Goal: Check status: Check status

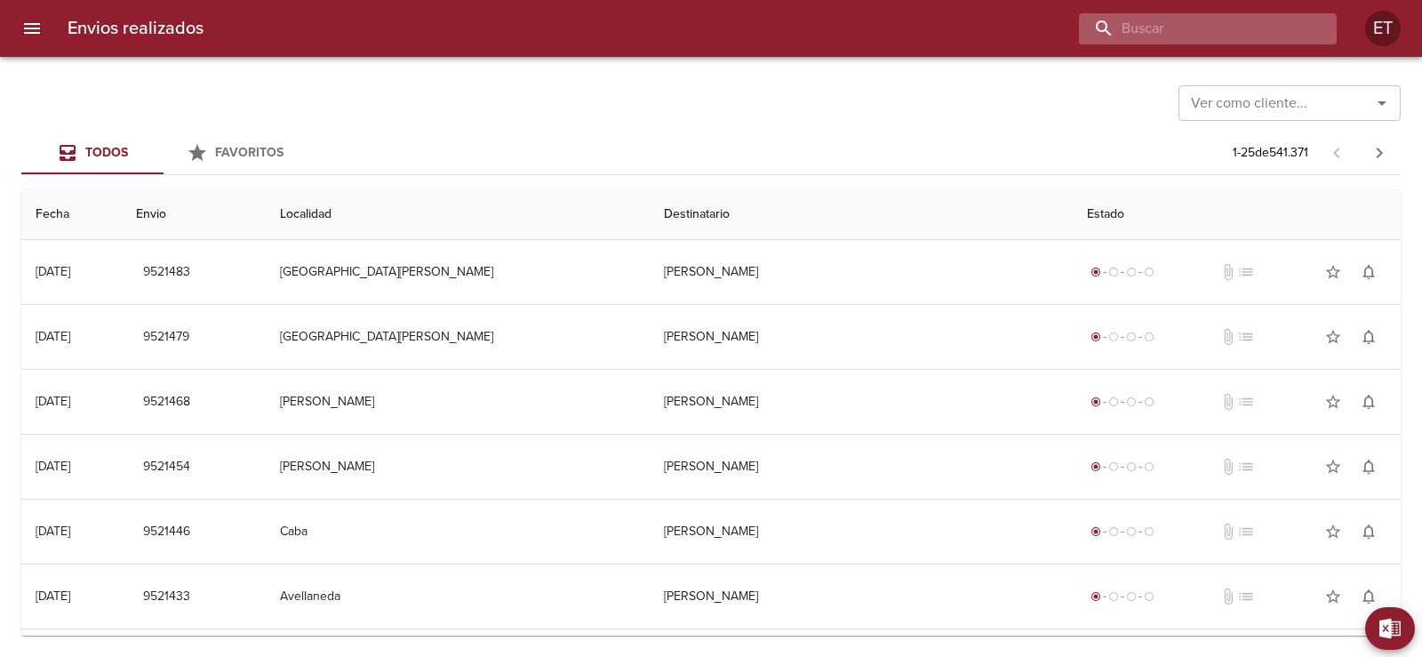
click at [1226, 33] on input "buscar" at bounding box center [1193, 28] width 228 height 31
type input "9498124"
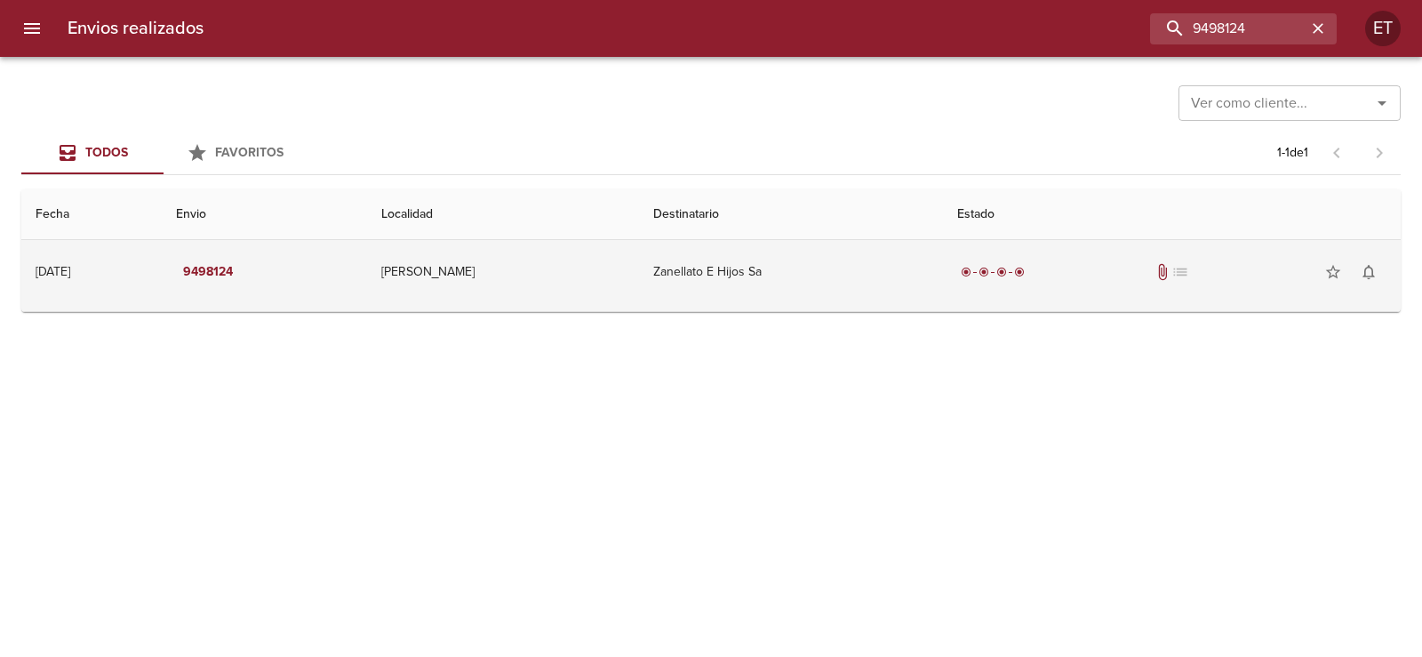
click at [903, 279] on td "Zanellato E Hijos Sa" at bounding box center [791, 272] width 304 height 64
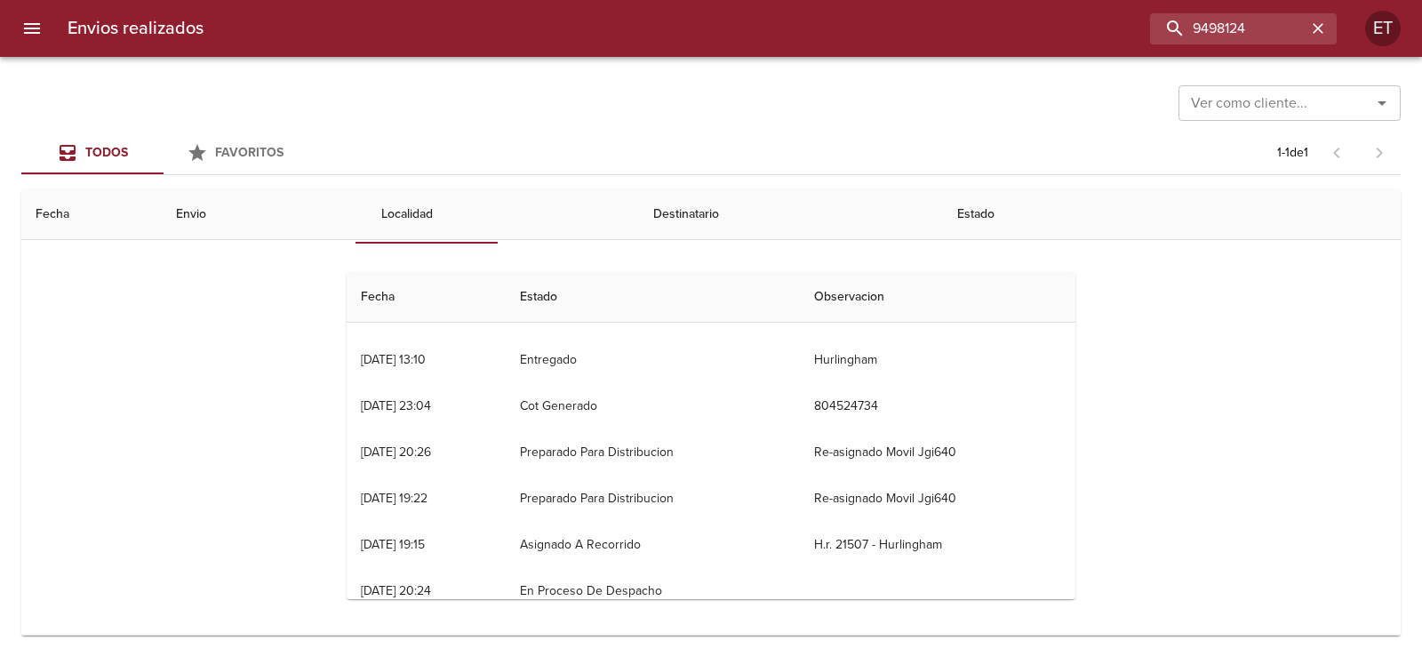
scroll to position [47, 0]
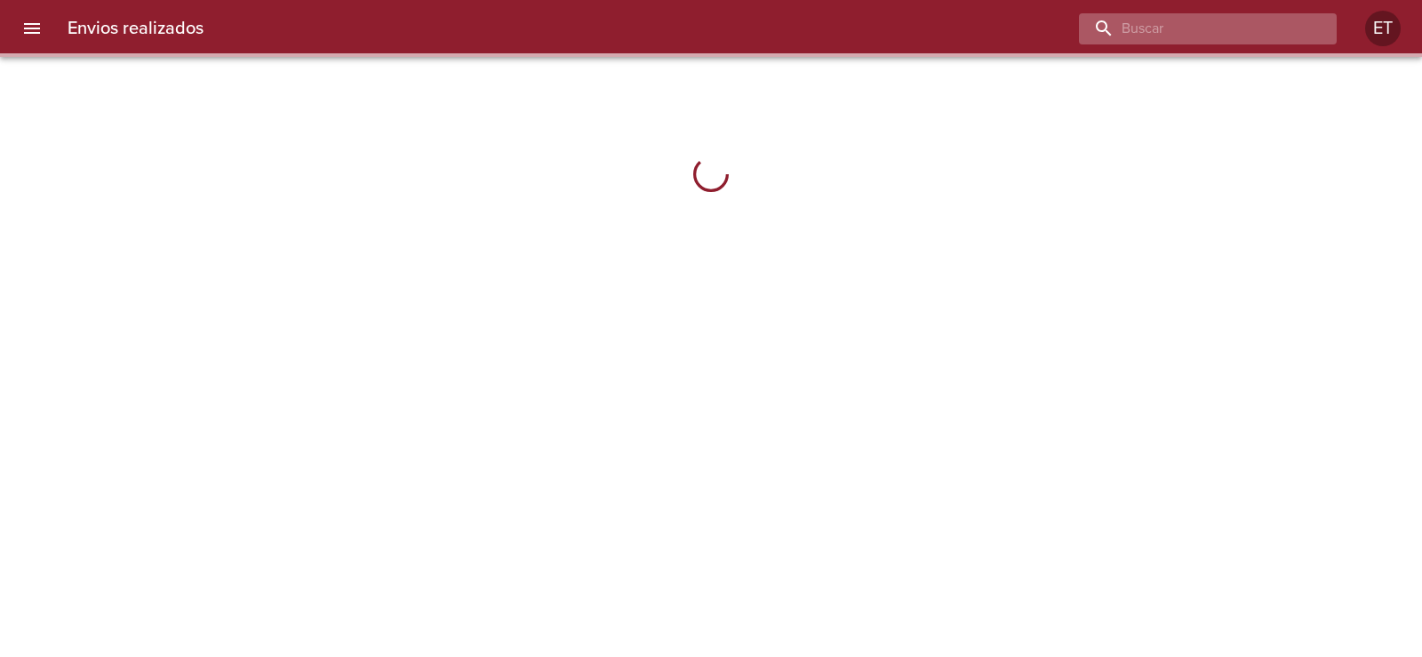
click at [1257, 41] on input "buscar" at bounding box center [1193, 28] width 228 height 31
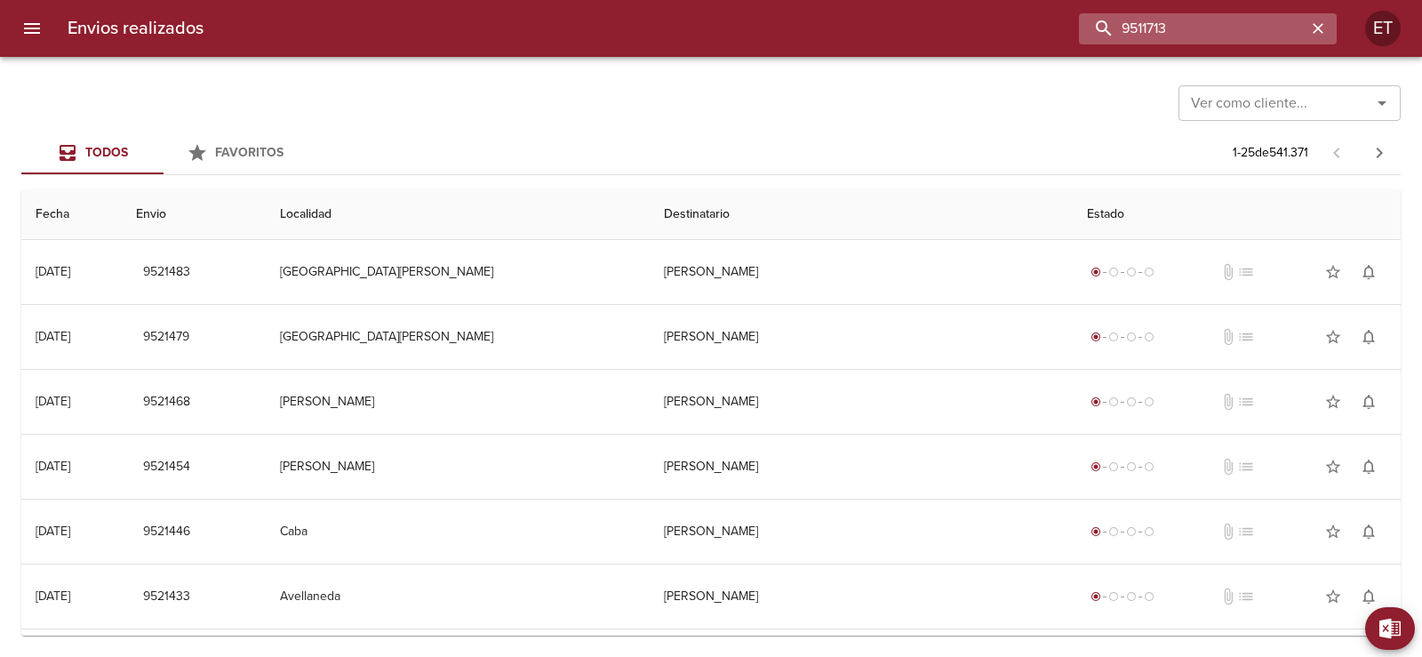
type input "9511713"
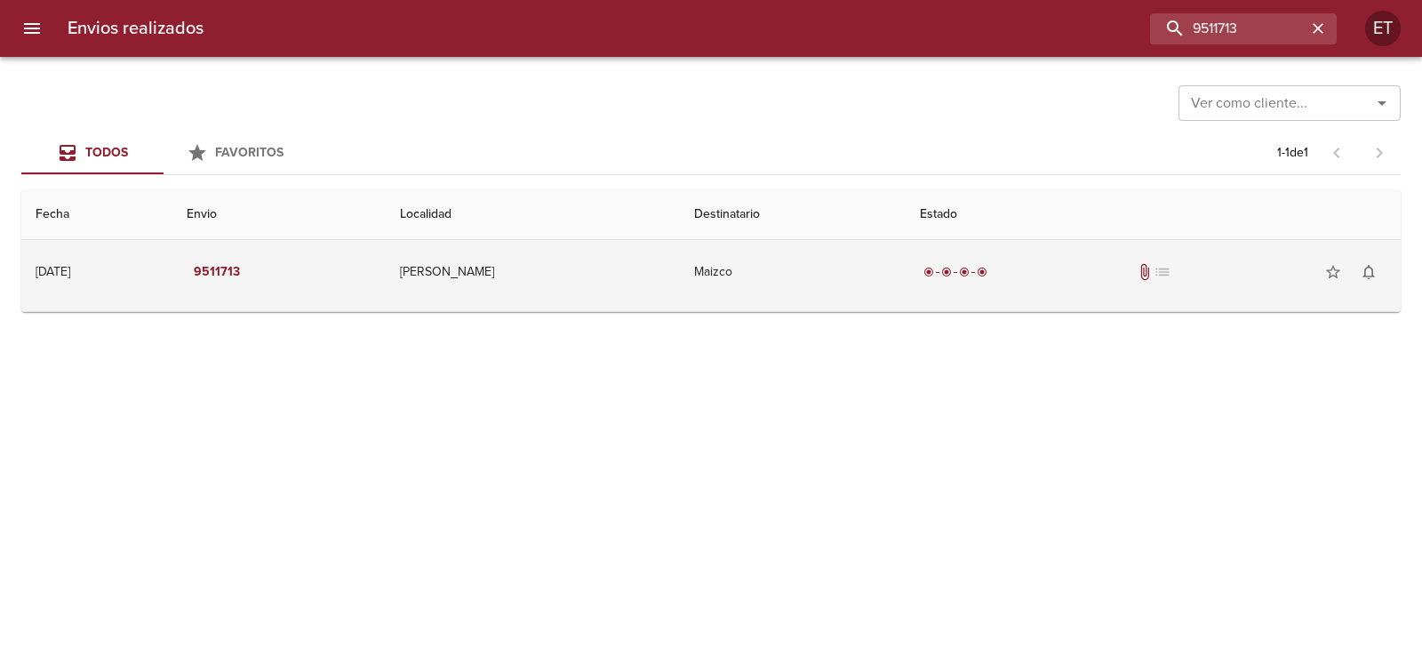
click at [1154, 289] on div "radio_button_checked radio_button_checked radio_button_checked radio_button_che…" at bounding box center [1153, 272] width 467 height 36
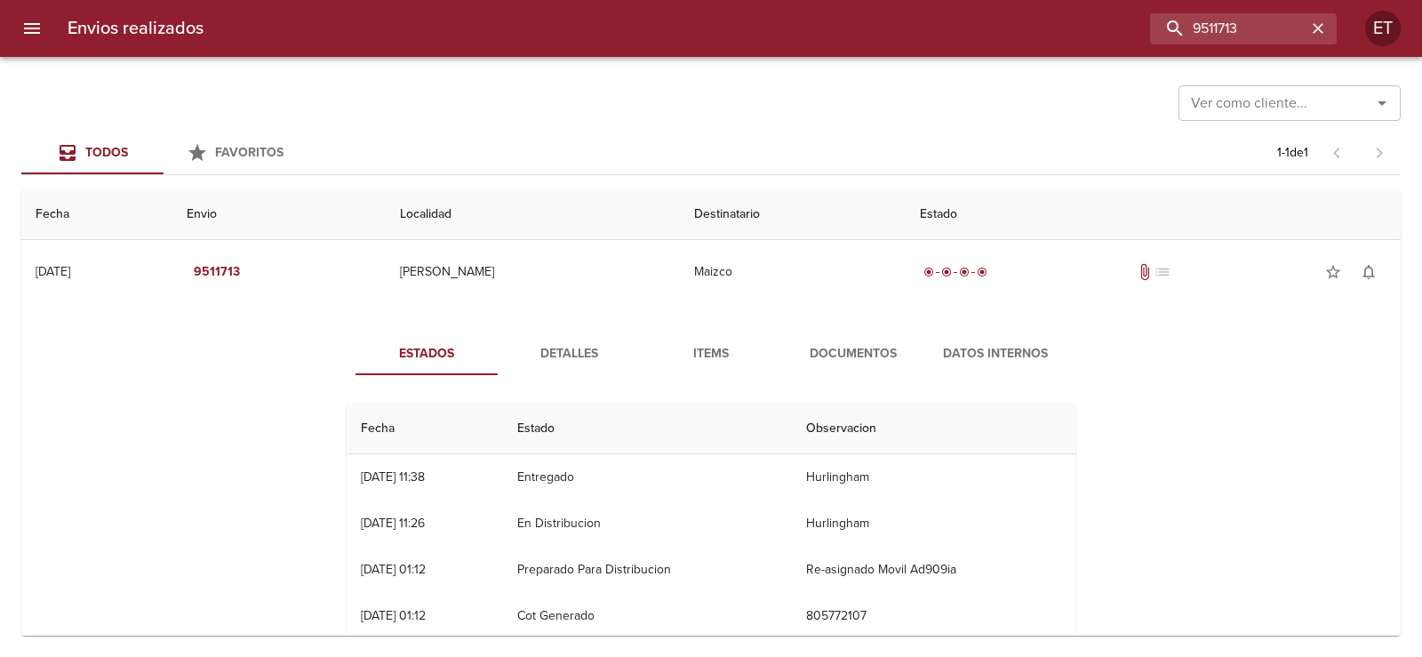
click at [833, 359] on span "Documentos" at bounding box center [853, 354] width 121 height 22
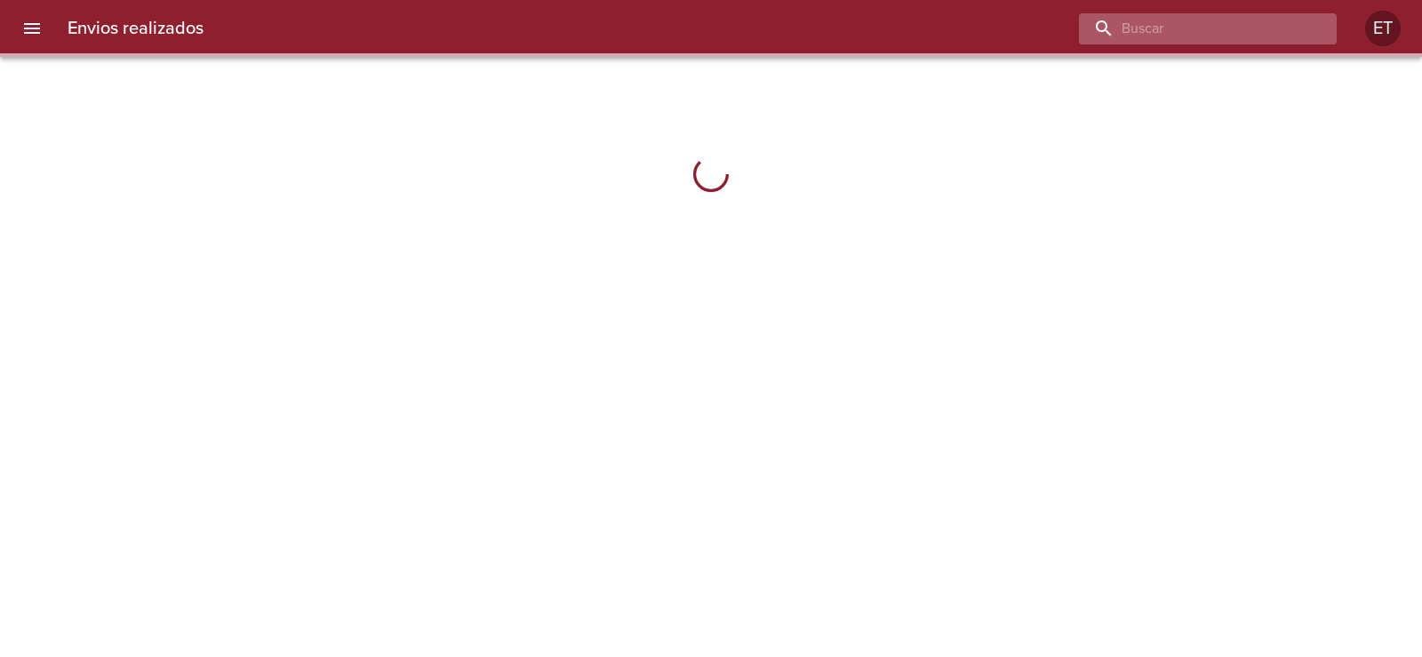
click at [1250, 29] on input "buscar" at bounding box center [1193, 28] width 228 height 31
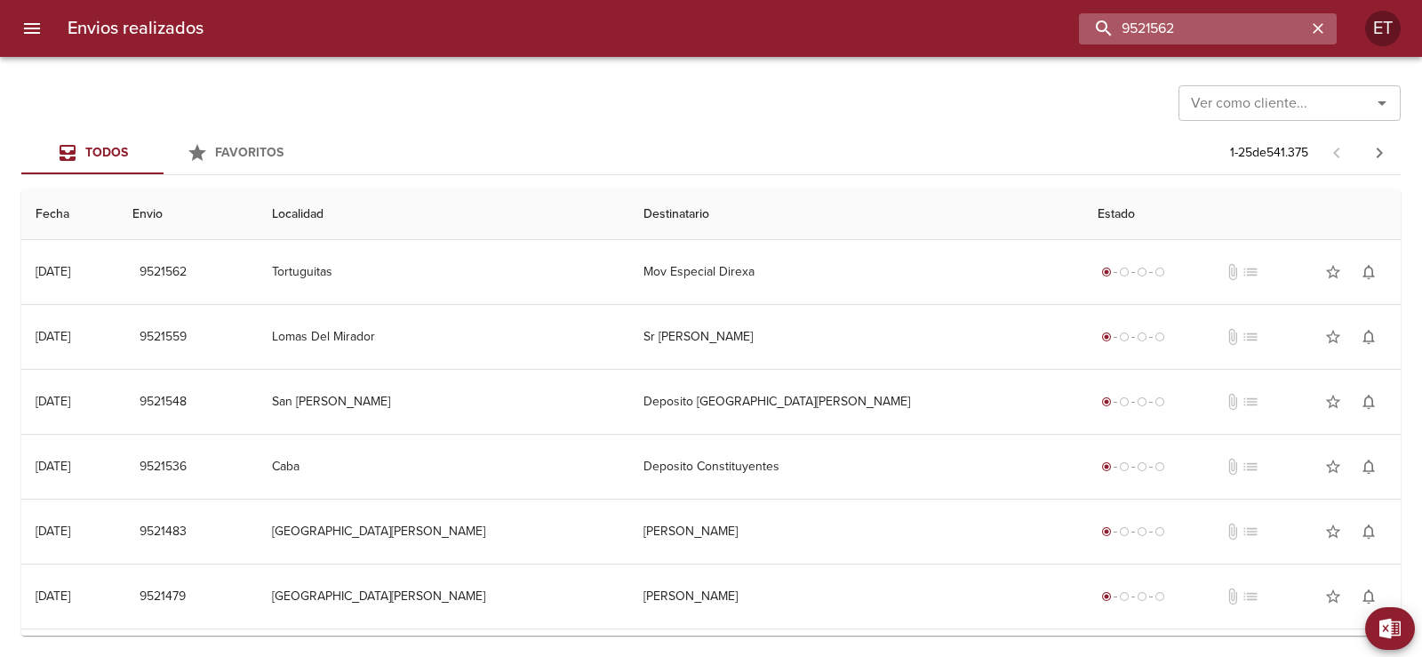
type input "9521562"
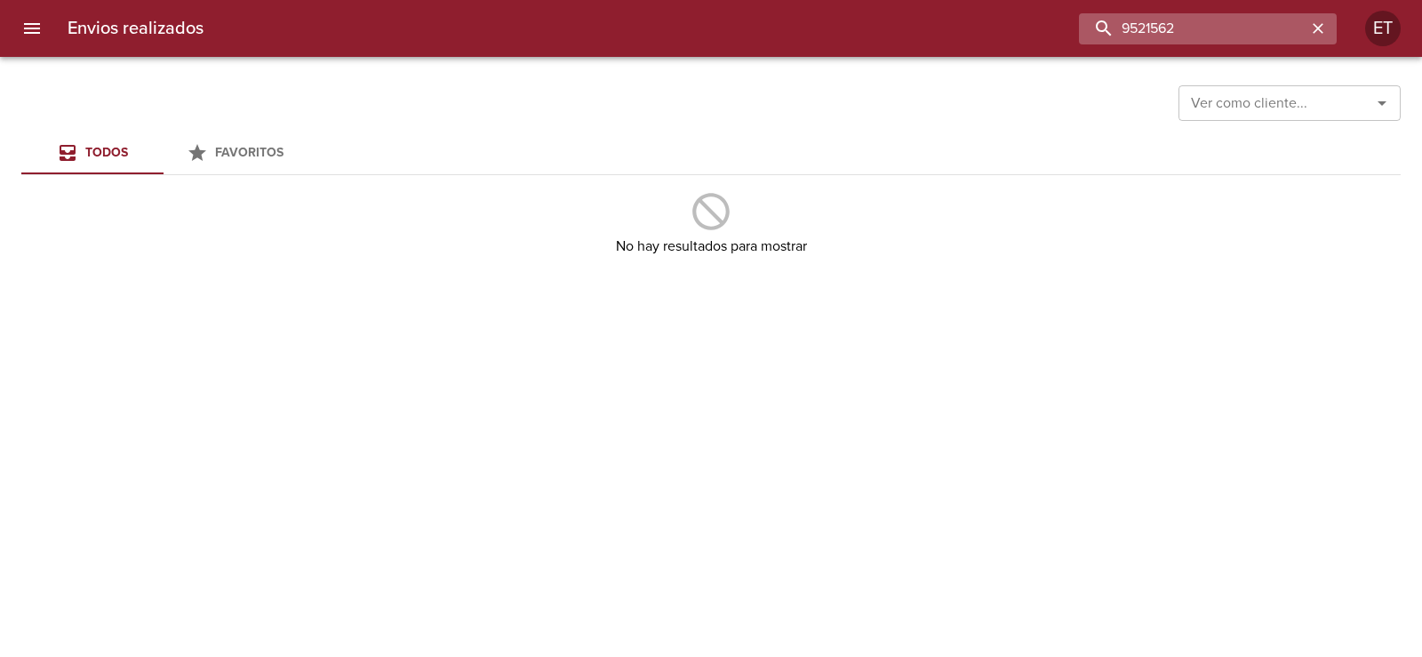
click at [1125, 17] on input "9521562" at bounding box center [1193, 28] width 228 height 31
